Goal: Task Accomplishment & Management: Manage account settings

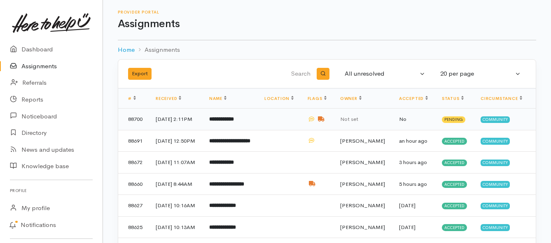
click at [228, 122] on b "**********" at bounding box center [221, 118] width 25 height 5
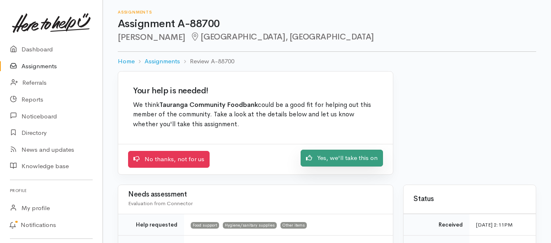
click at [347, 163] on link "Yes, we'll take this on" at bounding box center [341, 158] width 82 height 17
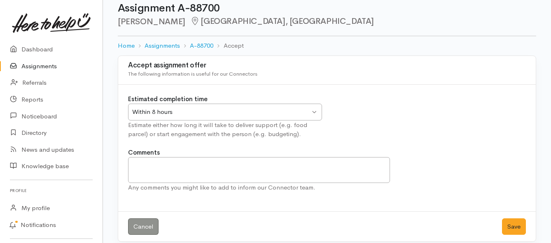
scroll to position [24, 0]
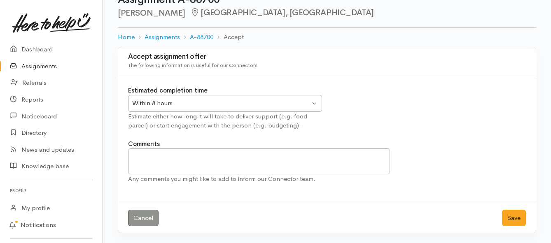
click at [314, 103] on div "Within 8 hours Within 8 hours" at bounding box center [225, 103] width 194 height 17
click at [506, 217] on button "Save" at bounding box center [514, 218] width 24 height 17
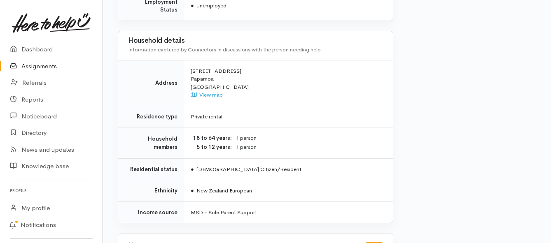
scroll to position [700, 0]
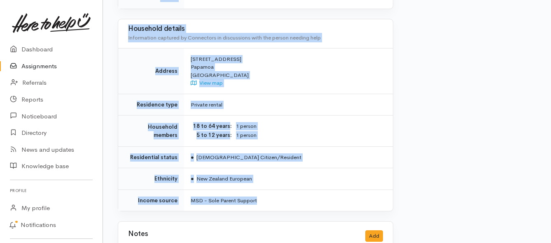
drag, startPoint x: 186, startPoint y: 104, endPoint x: 299, endPoint y: 174, distance: 132.9
copy div "Jen is still not working and struggling to keep on top of her bills. She tried …"
click at [33, 66] on link "Assignments" at bounding box center [51, 66] width 102 height 17
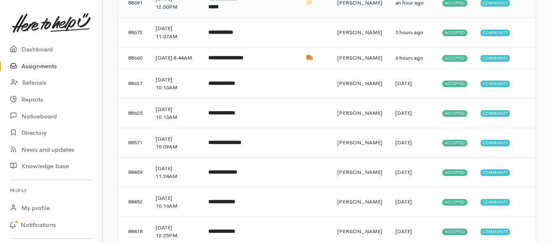
scroll to position [165, 0]
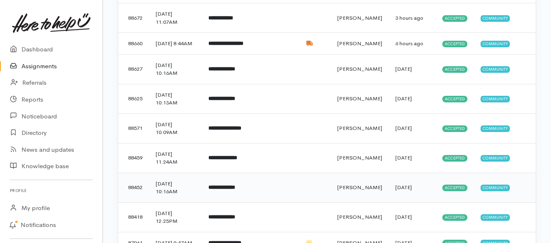
click at [235, 190] on b "**********" at bounding box center [221, 187] width 27 height 5
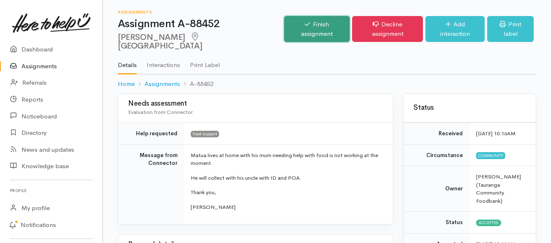
click at [310, 24] on link "Finish assignment" at bounding box center [316, 29] width 65 height 26
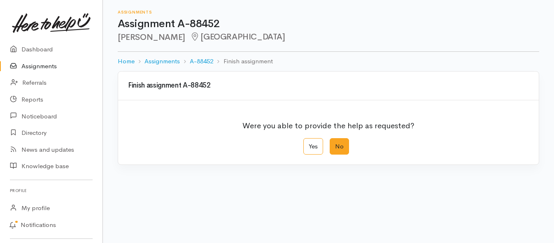
click at [344, 151] on label "No" at bounding box center [339, 146] width 19 height 17
click at [335, 144] on input "No" at bounding box center [332, 140] width 5 height 5
radio input "true"
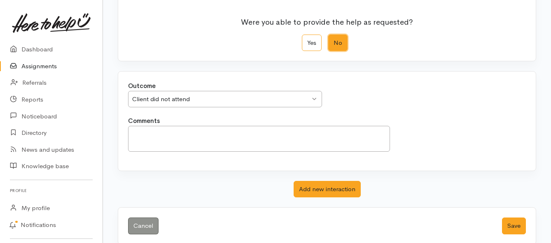
scroll to position [115, 0]
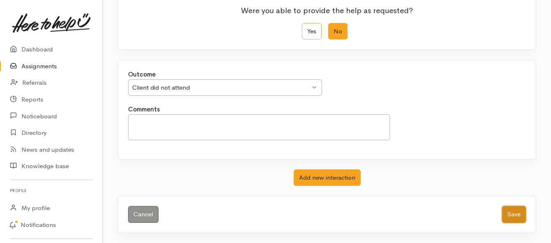
click at [509, 216] on button "Save" at bounding box center [514, 214] width 24 height 17
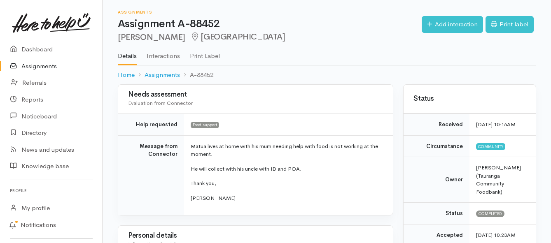
click at [26, 66] on link "Assignments" at bounding box center [51, 66] width 102 height 17
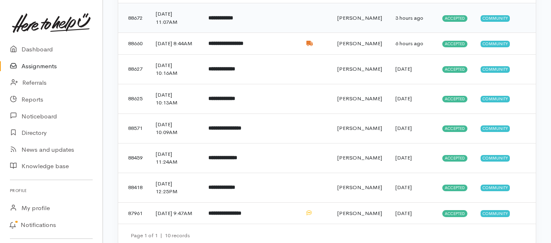
scroll to position [193, 0]
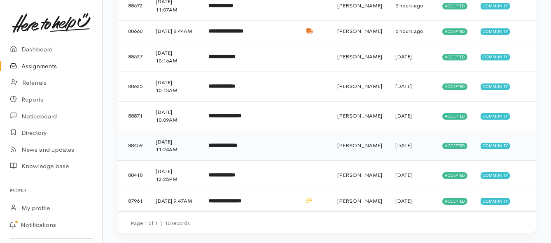
click at [250, 143] on td "**********" at bounding box center [229, 146] width 54 height 30
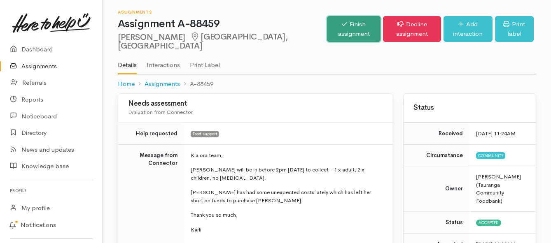
click at [327, 28] on link "Finish assignment" at bounding box center [354, 29] width 54 height 26
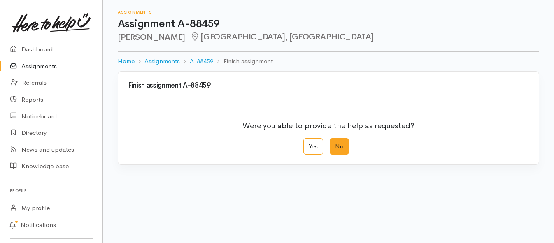
click at [340, 148] on label "No" at bounding box center [339, 146] width 19 height 17
click at [335, 144] on input "No" at bounding box center [332, 140] width 5 height 5
radio input "true"
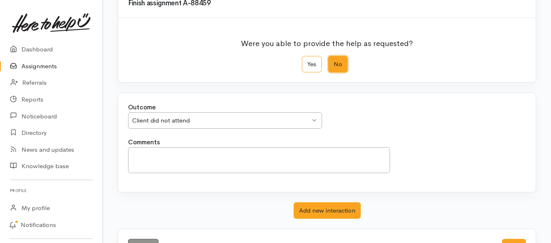
scroll to position [115, 0]
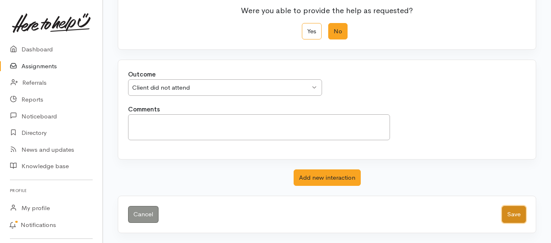
click at [513, 216] on button "Save" at bounding box center [514, 214] width 24 height 17
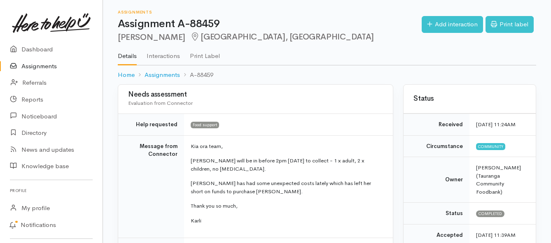
click at [54, 63] on link "Assignments" at bounding box center [51, 66] width 102 height 17
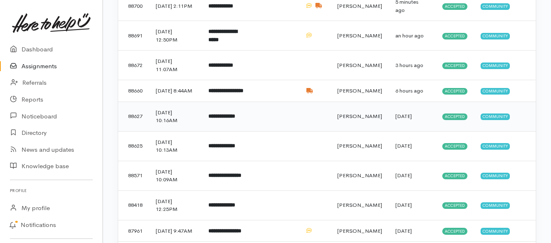
scroll to position [163, 0]
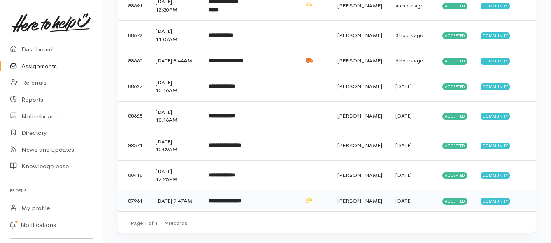
click at [241, 198] on b "**********" at bounding box center [224, 200] width 33 height 5
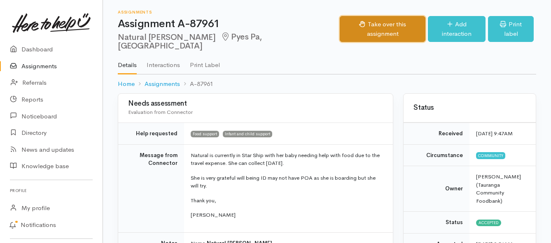
click at [350, 27] on button "Take over this assignment" at bounding box center [382, 29] width 85 height 26
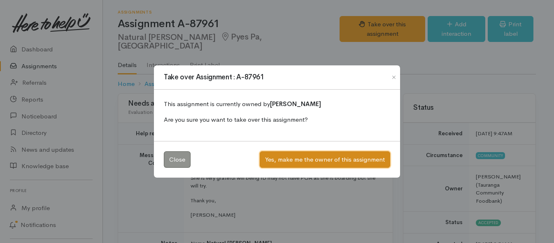
click at [295, 160] on button "Yes, make me the owner of this assignment" at bounding box center [325, 159] width 130 height 17
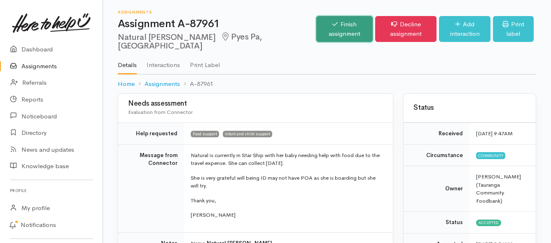
click at [316, 27] on link "Finish assignment" at bounding box center [344, 29] width 57 height 26
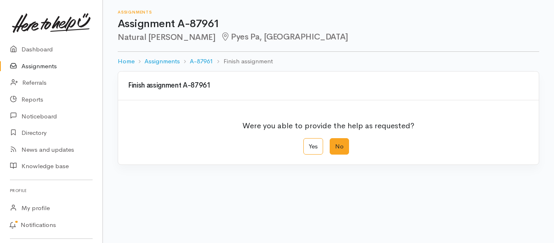
click at [337, 148] on label "No" at bounding box center [339, 146] width 19 height 17
click at [335, 144] on input "No" at bounding box center [332, 140] width 5 height 5
radio input "true"
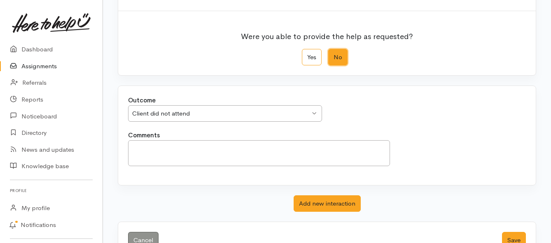
scroll to position [115, 0]
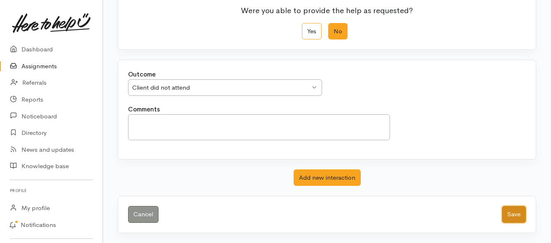
click at [510, 213] on button "Save" at bounding box center [514, 214] width 24 height 17
